Goal: Information Seeking & Learning: Check status

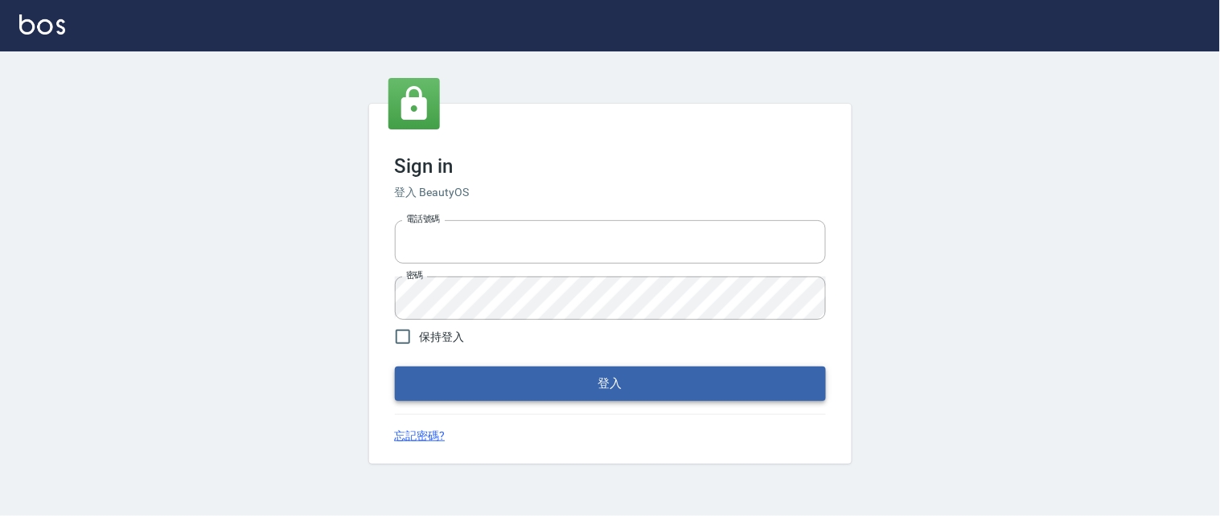
type input "0931911003"
drag, startPoint x: 599, startPoint y: 381, endPoint x: 610, endPoint y: 375, distance: 12.3
click at [603, 381] on button "登入" at bounding box center [610, 384] width 431 height 34
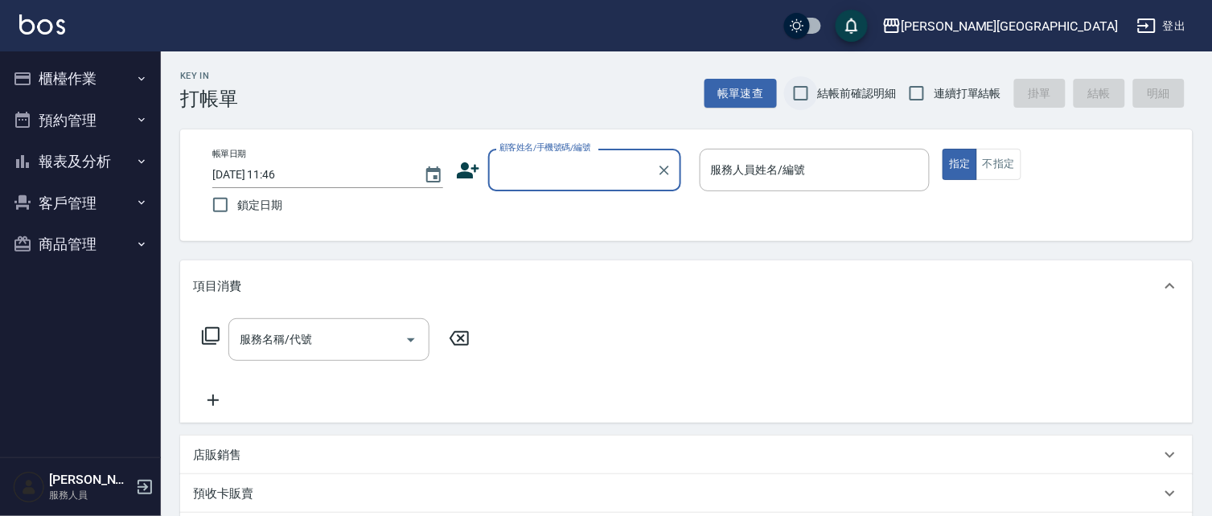
click at [795, 89] on input "結帳前確認明細" at bounding box center [801, 93] width 34 height 34
checkbox input "true"
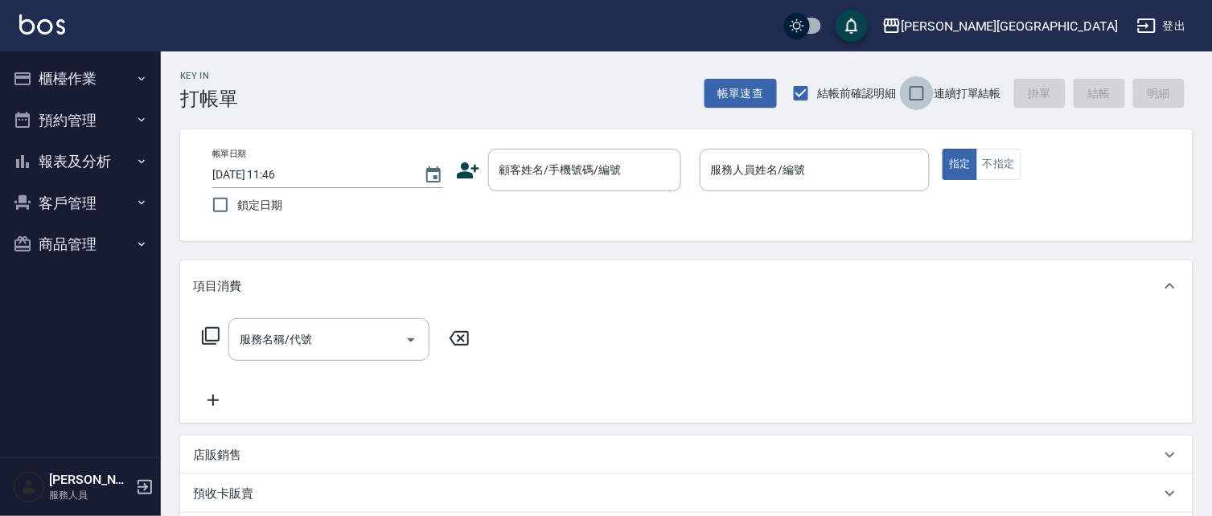
drag, startPoint x: 920, startPoint y: 92, endPoint x: 909, endPoint y: 105, distance: 16.6
click at [920, 94] on input "連續打單結帳" at bounding box center [917, 93] width 34 height 34
checkbox input "true"
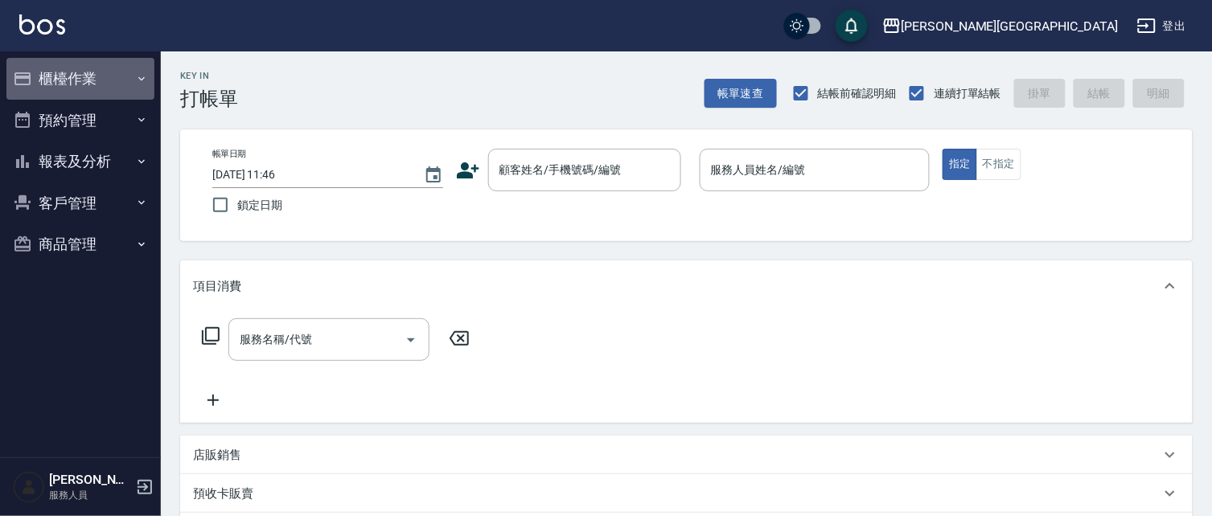
click at [84, 69] on button "櫃檯作業" at bounding box center [80, 79] width 148 height 42
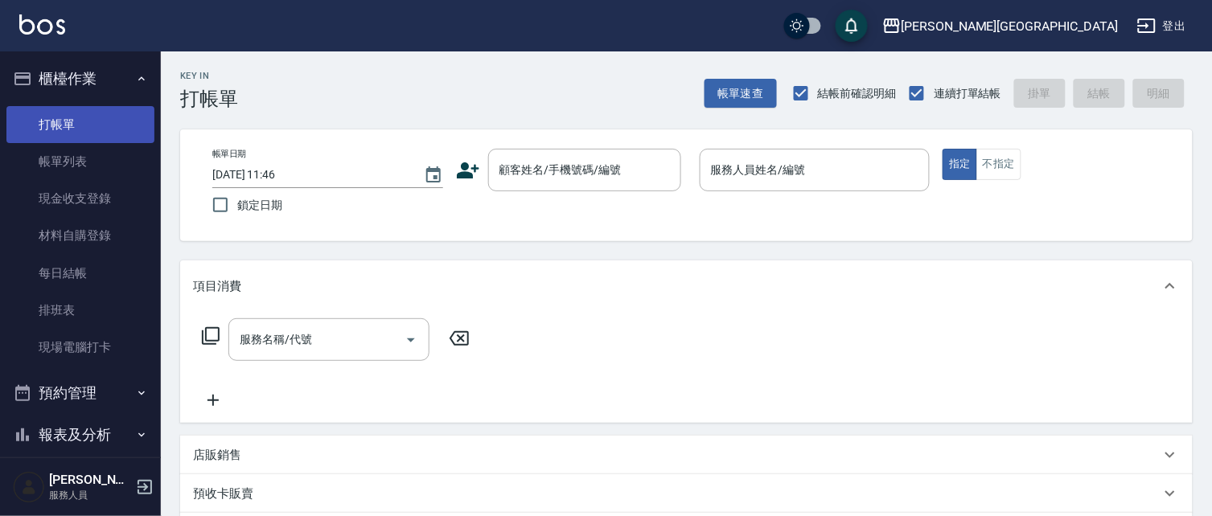
click at [83, 124] on link "打帳單" at bounding box center [80, 124] width 148 height 37
click at [57, 437] on button "報表及分析" at bounding box center [80, 435] width 148 height 42
click at [88, 79] on button "櫃檯作業" at bounding box center [80, 79] width 148 height 42
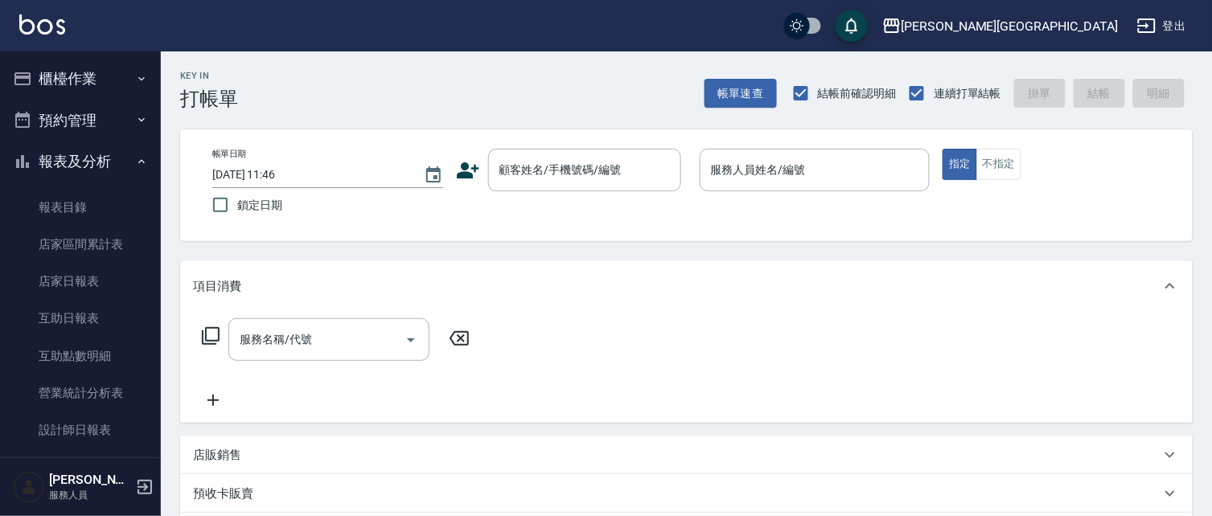
click at [74, 158] on button "報表及分析" at bounding box center [80, 162] width 148 height 42
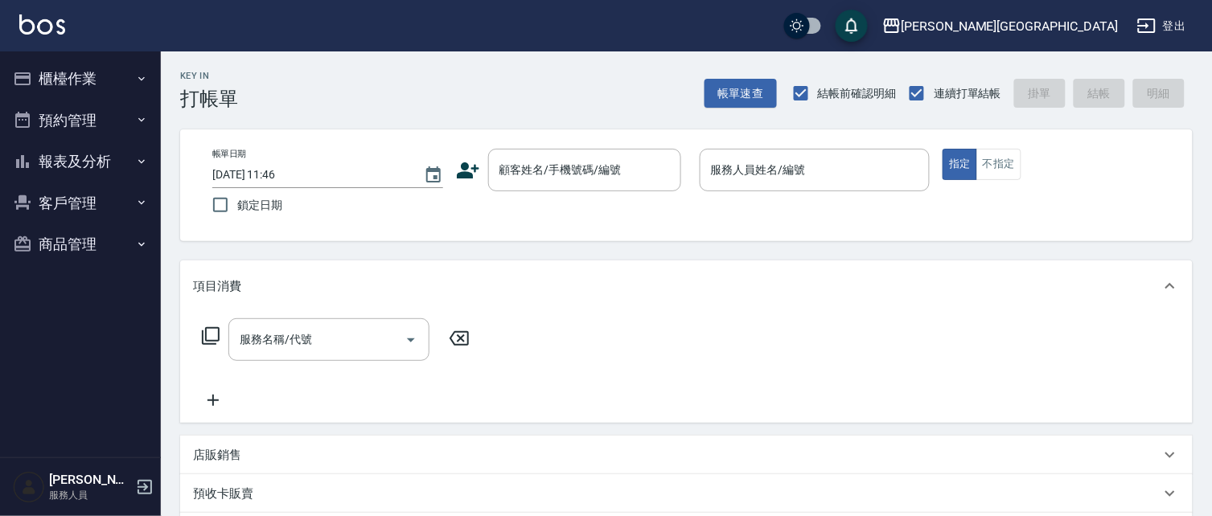
drag, startPoint x: 90, startPoint y: 83, endPoint x: 102, endPoint y: 90, distance: 14.1
click at [102, 89] on button "櫃檯作業" at bounding box center [80, 79] width 148 height 42
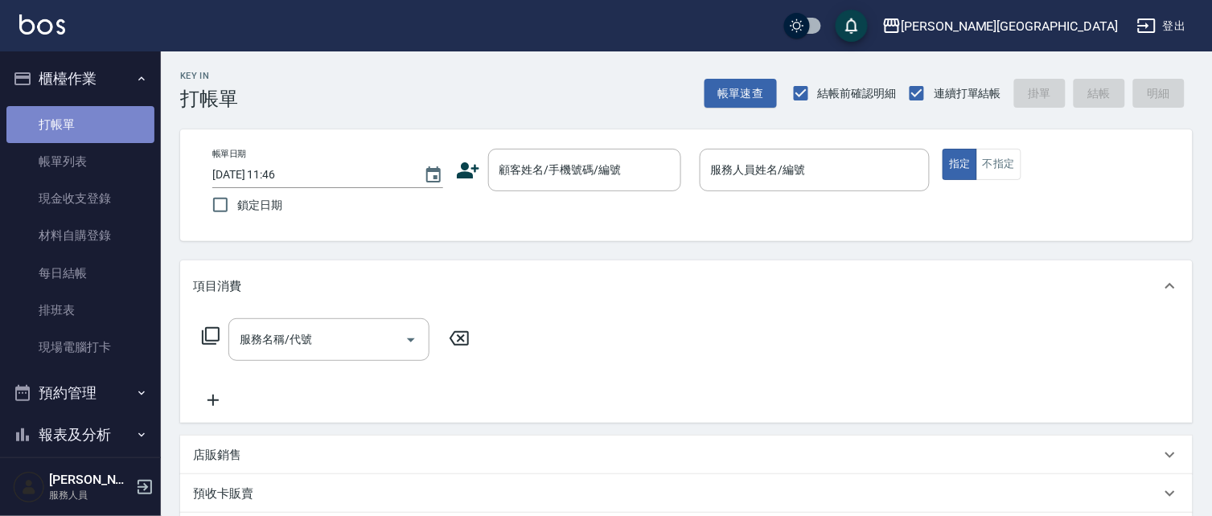
click at [106, 130] on link "打帳單" at bounding box center [80, 124] width 148 height 37
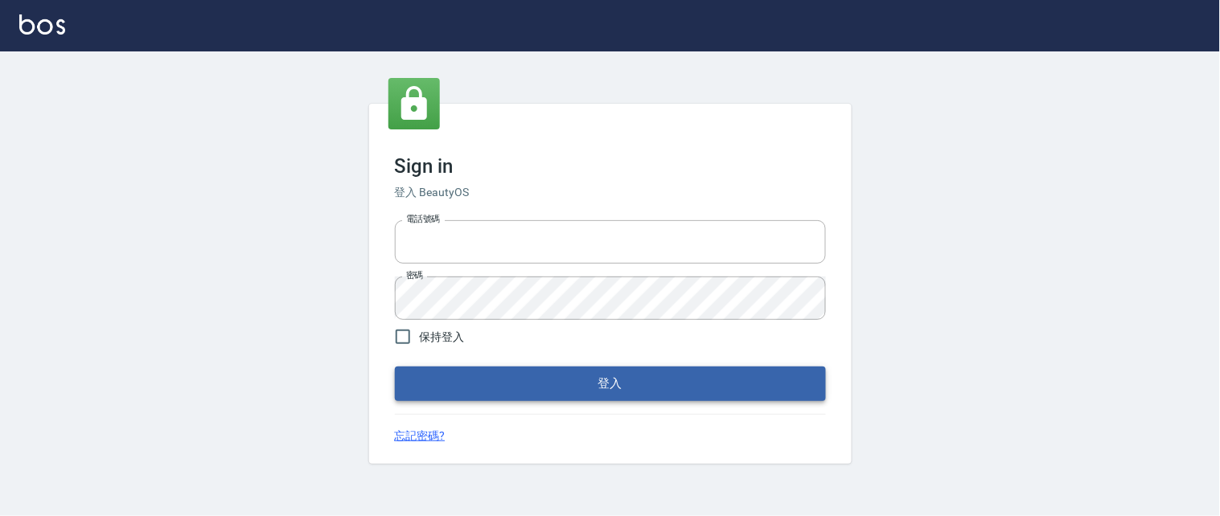
type input "0931911003"
drag, startPoint x: 639, startPoint y: 380, endPoint x: 738, endPoint y: 348, distance: 104.0
click at [641, 375] on button "登入" at bounding box center [610, 384] width 431 height 34
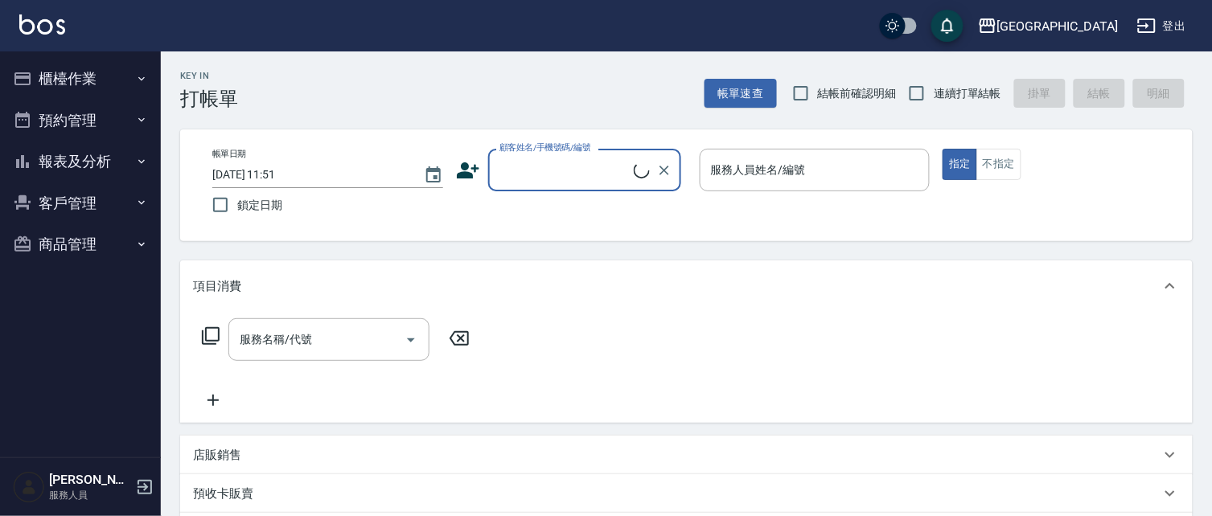
click at [803, 92] on input "結帳前確認明細" at bounding box center [801, 93] width 34 height 34
checkbox input "true"
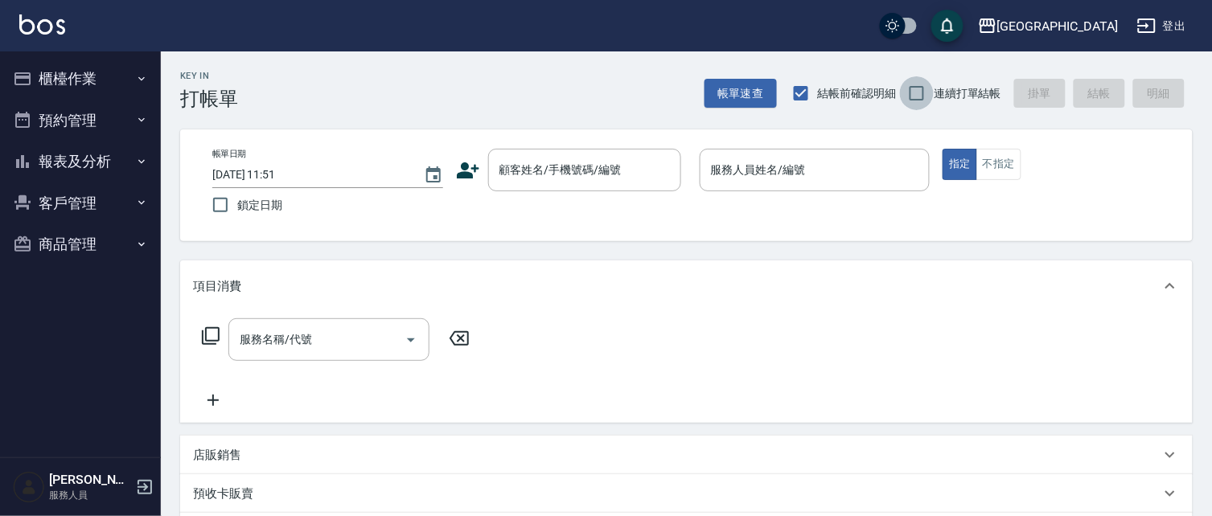
click at [910, 87] on input "連續打單結帳" at bounding box center [917, 93] width 34 height 34
checkbox input "true"
click at [60, 83] on button "櫃檯作業" at bounding box center [80, 79] width 148 height 42
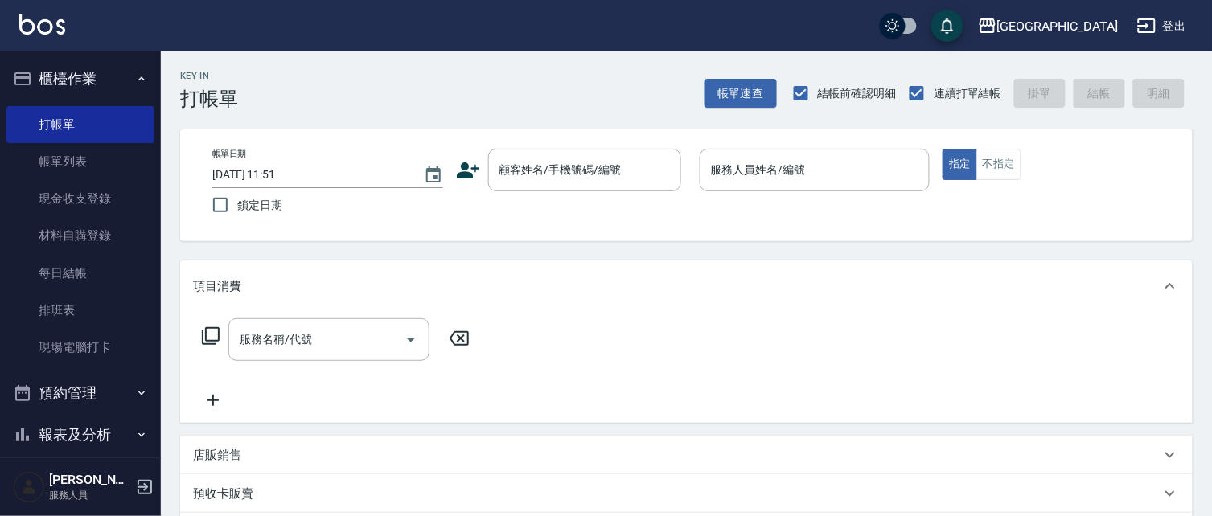
click at [90, 75] on button "櫃檯作業" at bounding box center [80, 79] width 148 height 42
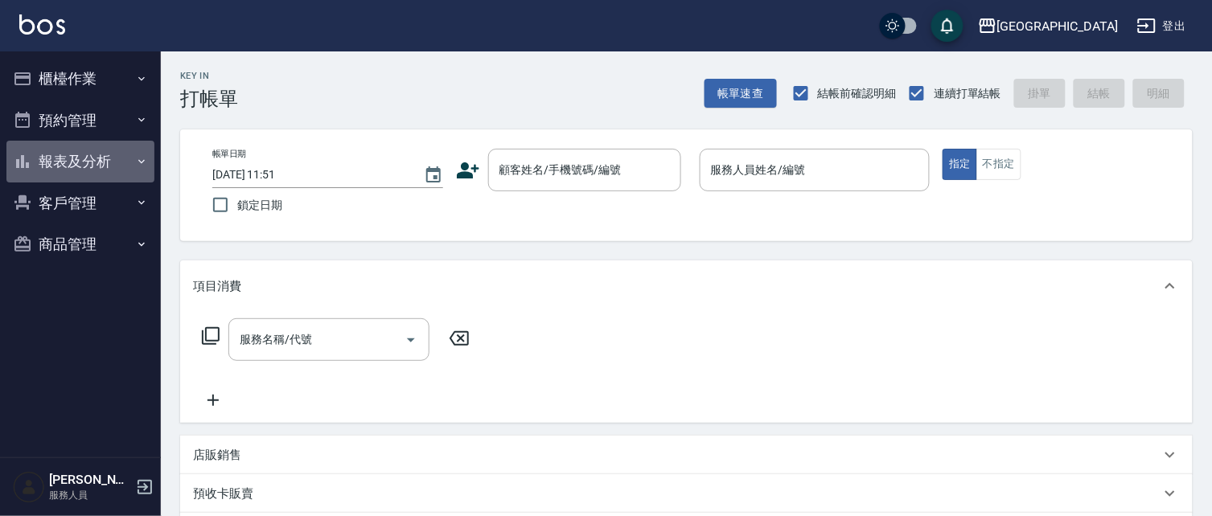
click at [88, 165] on button "報表及分析" at bounding box center [80, 162] width 148 height 42
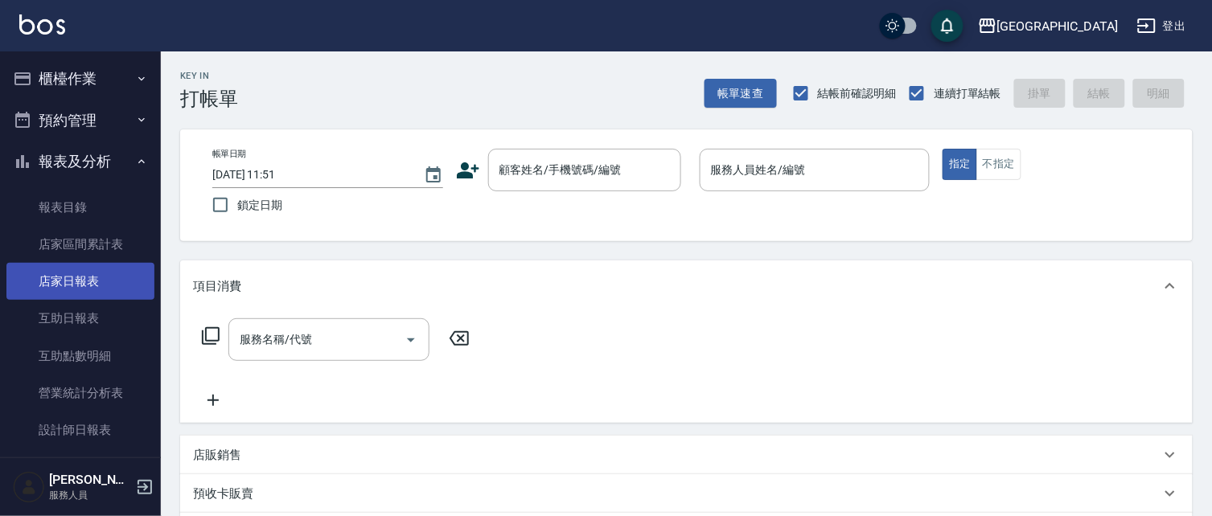
drag, startPoint x: 99, startPoint y: 281, endPoint x: 105, endPoint y: 275, distance: 9.1
click at [99, 280] on link "店家日報表" at bounding box center [80, 281] width 148 height 37
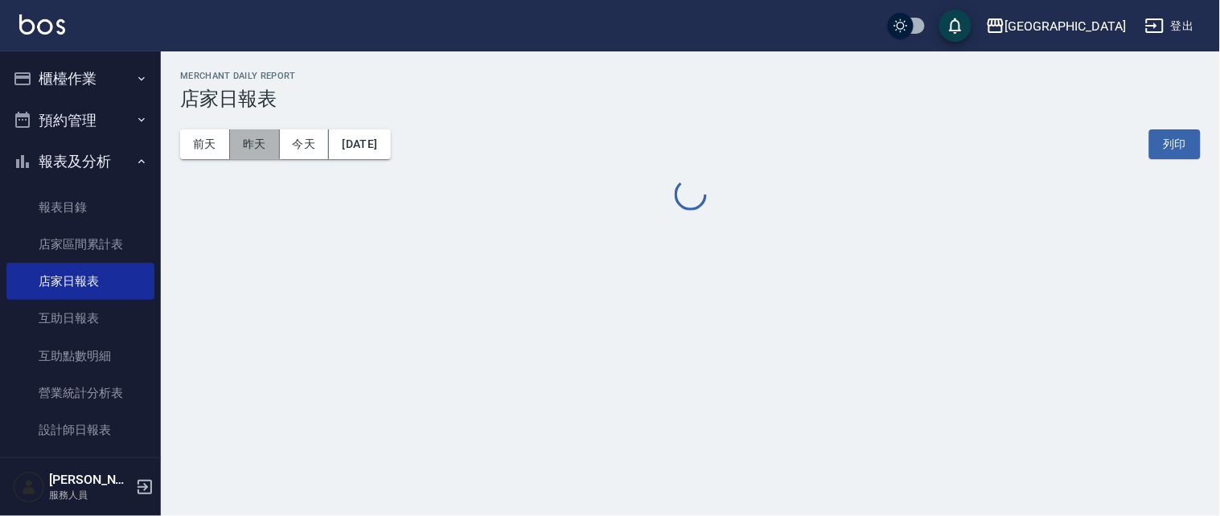
click at [236, 145] on button "昨天" at bounding box center [255, 144] width 50 height 30
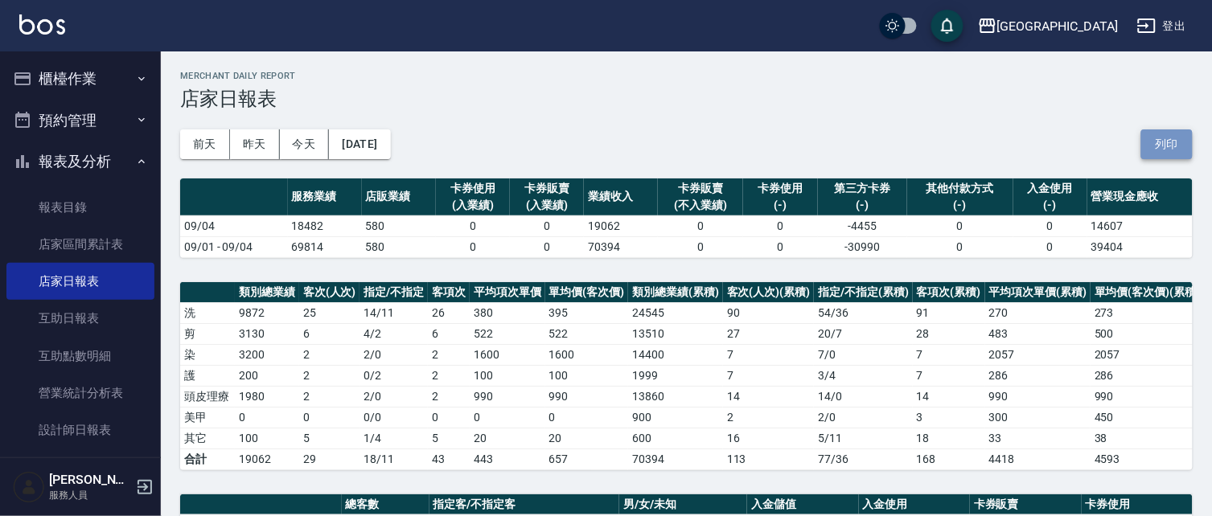
click at [1168, 141] on button "列印" at bounding box center [1166, 144] width 51 height 30
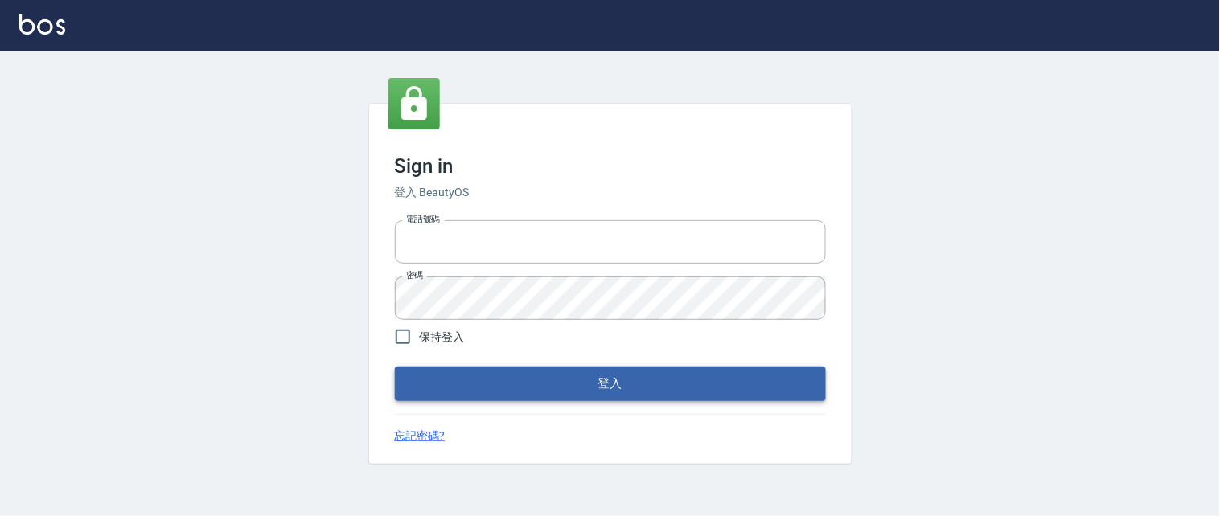
type input "0931911003"
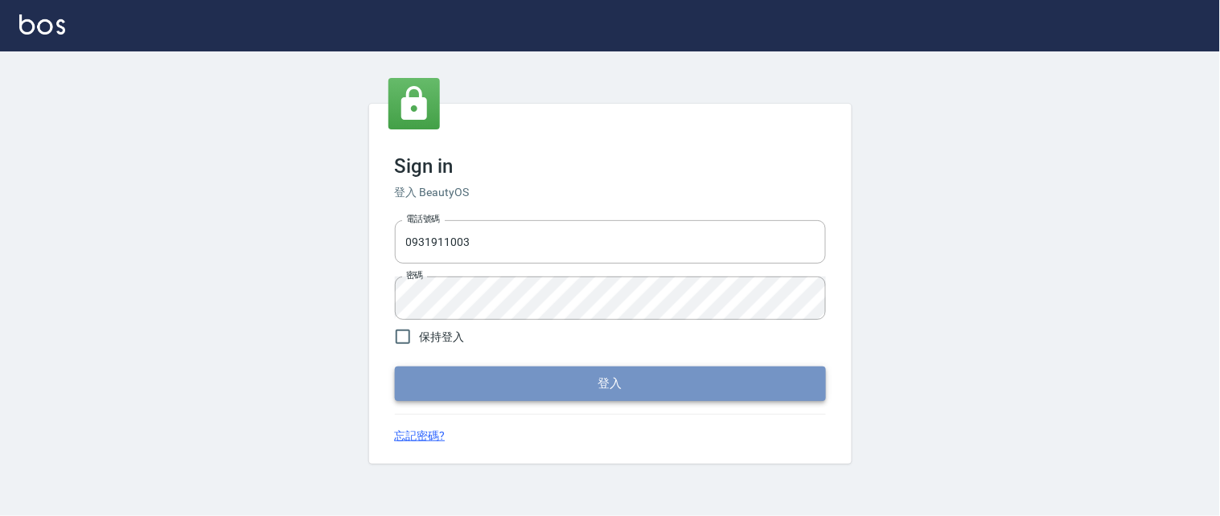
click at [663, 388] on button "登入" at bounding box center [610, 384] width 431 height 34
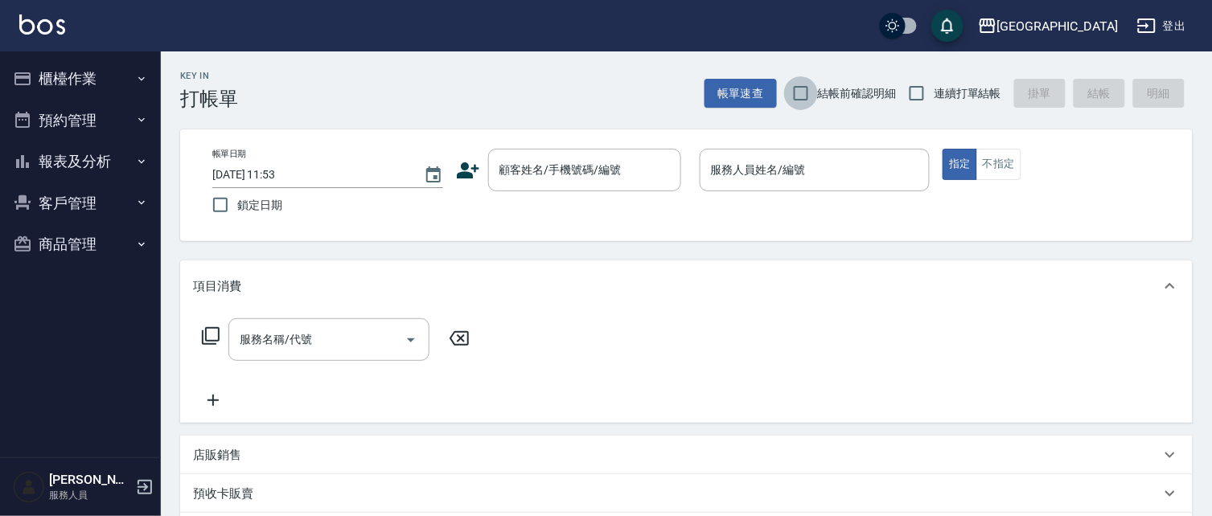
click at [802, 92] on input "結帳前確認明細" at bounding box center [801, 93] width 34 height 34
checkbox input "true"
click at [909, 95] on input "連續打單結帳" at bounding box center [917, 93] width 34 height 34
checkbox input "true"
click at [88, 157] on button "報表及分析" at bounding box center [80, 162] width 148 height 42
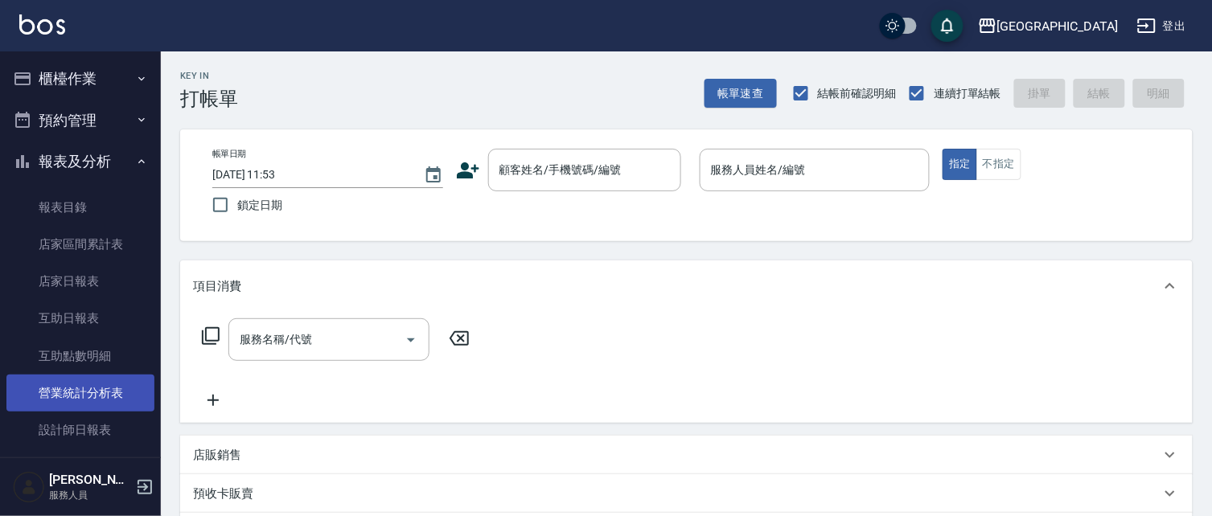
drag, startPoint x: 84, startPoint y: 389, endPoint x: 90, endPoint y: 380, distance: 11.2
click at [85, 388] on link "營業統計分析表" at bounding box center [80, 393] width 148 height 37
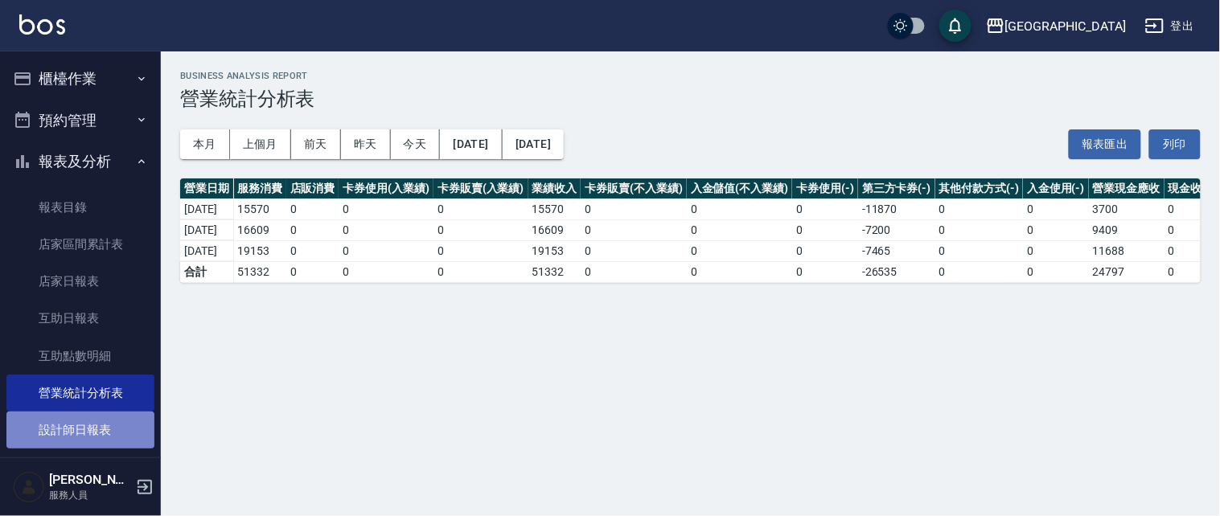
click at [102, 422] on link "設計師日報表" at bounding box center [80, 430] width 148 height 37
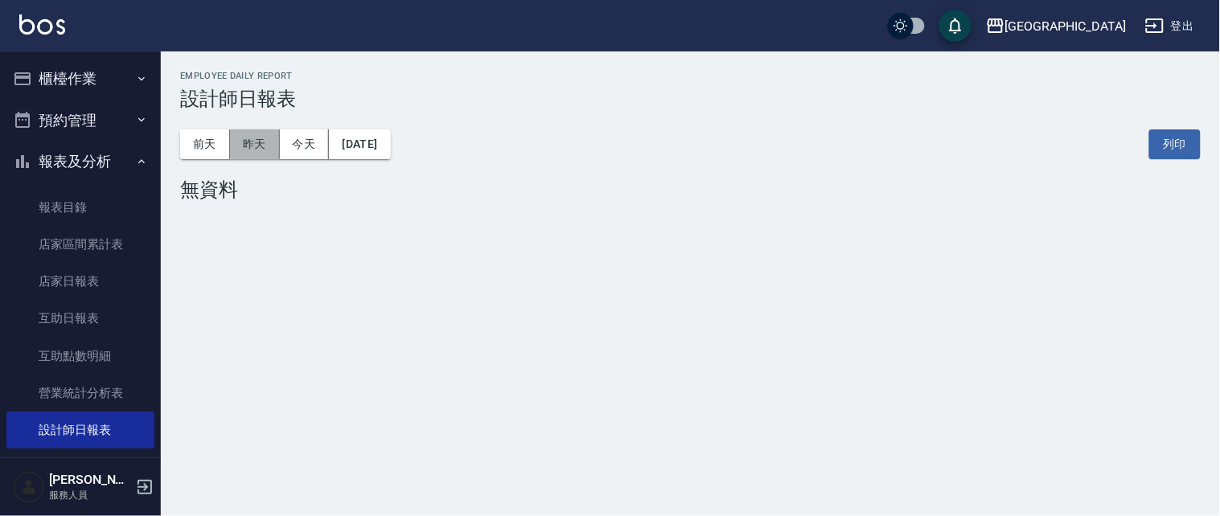
click at [272, 140] on button "昨天" at bounding box center [255, 144] width 50 height 30
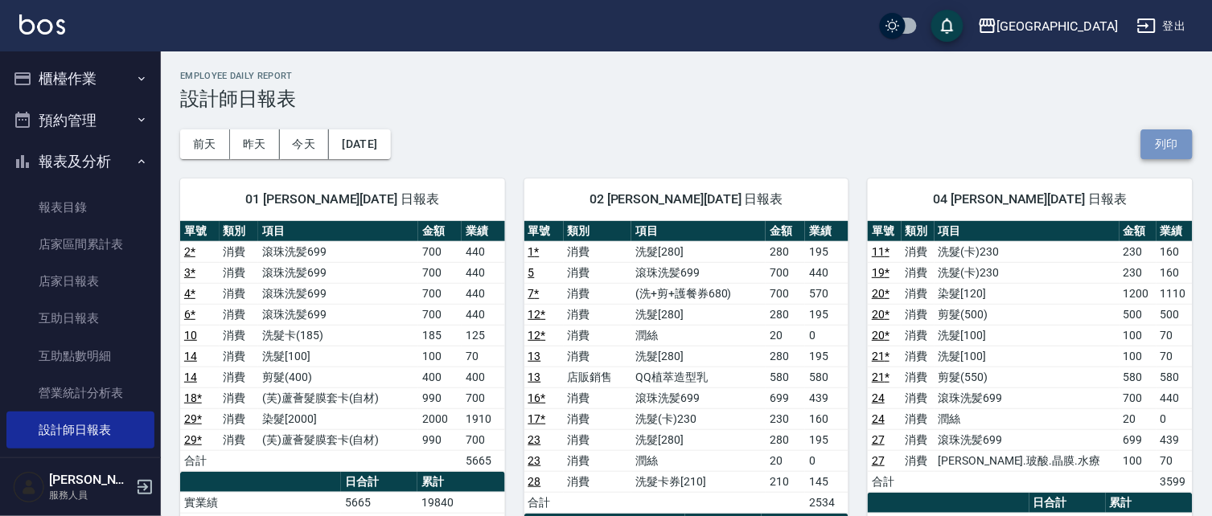
click at [1160, 148] on button "列印" at bounding box center [1166, 144] width 51 height 30
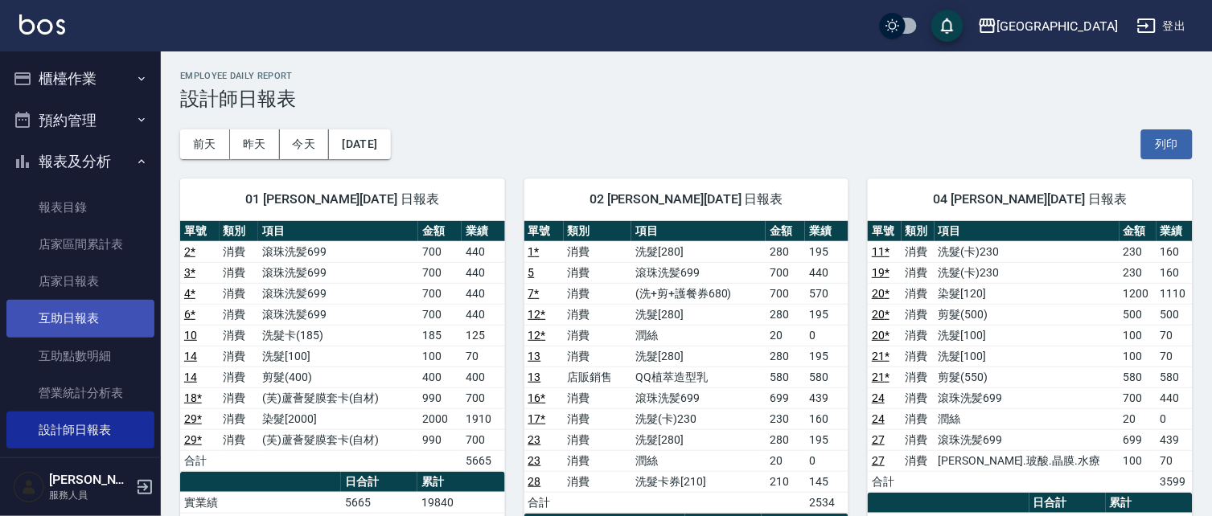
click at [101, 322] on link "互助日報表" at bounding box center [80, 318] width 148 height 37
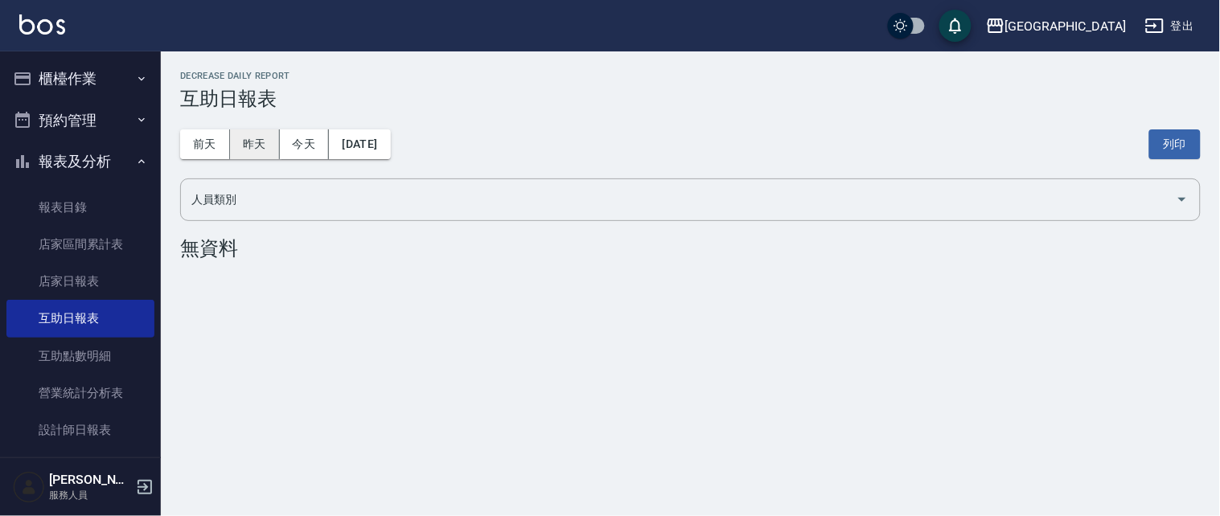
click at [267, 141] on button "昨天" at bounding box center [255, 144] width 50 height 30
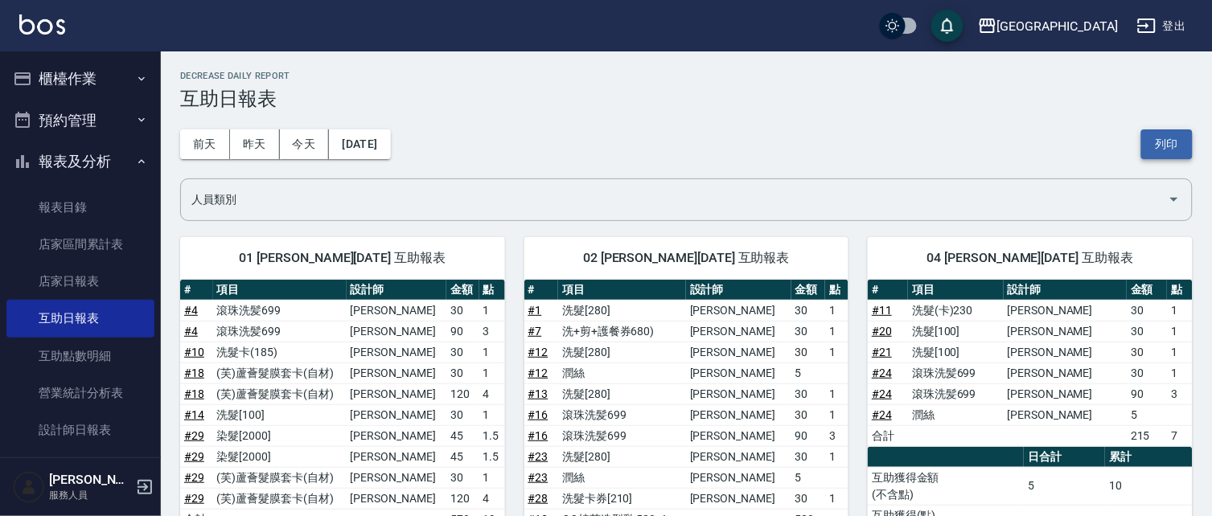
click at [1168, 146] on button "列印" at bounding box center [1166, 144] width 51 height 30
